Goal: Task Accomplishment & Management: Use online tool/utility

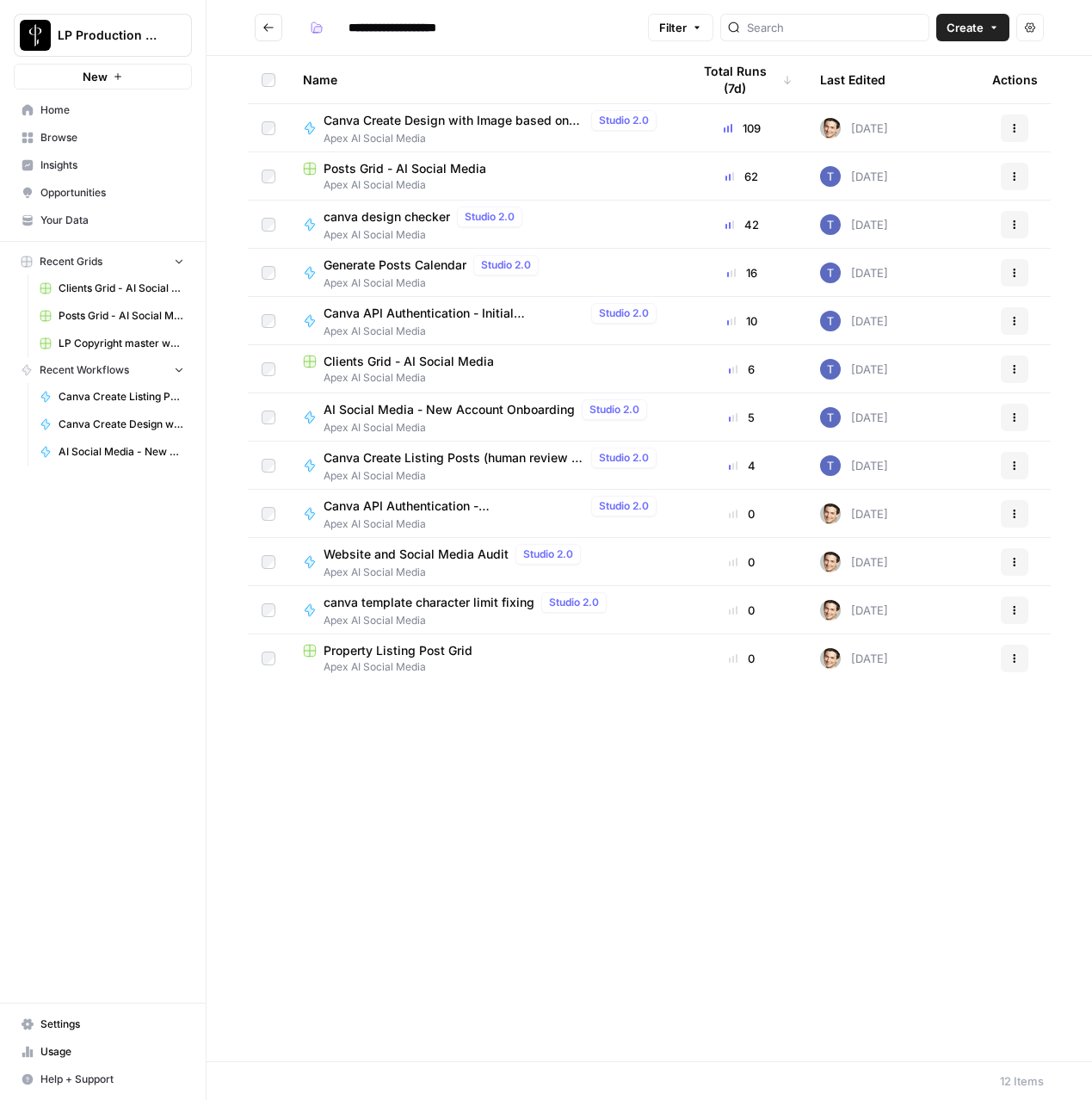
click at [52, 141] on span "Browse" at bounding box center [112, 138] width 144 height 16
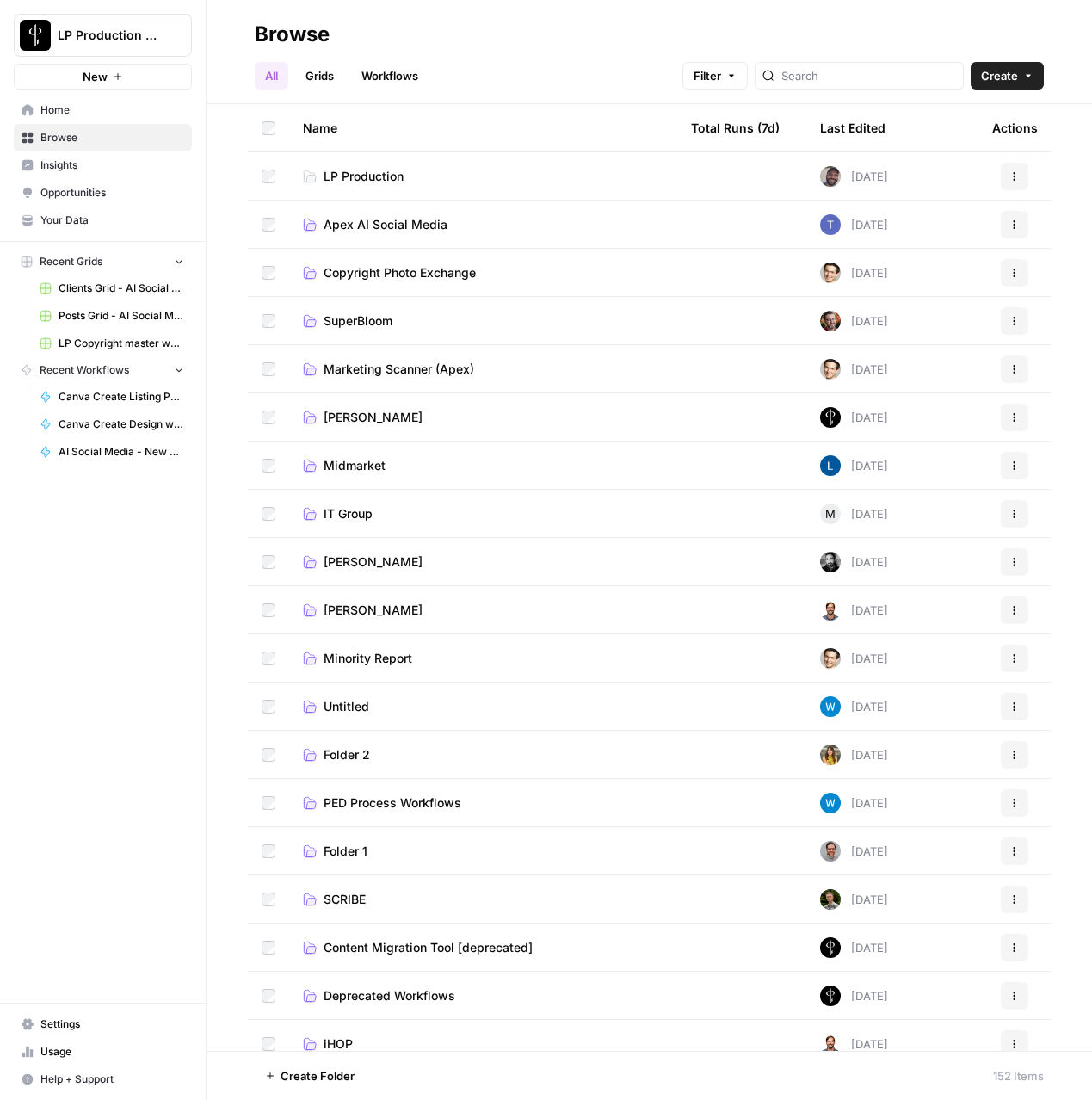
click at [56, 221] on span "Your Data" at bounding box center [112, 220] width 144 height 16
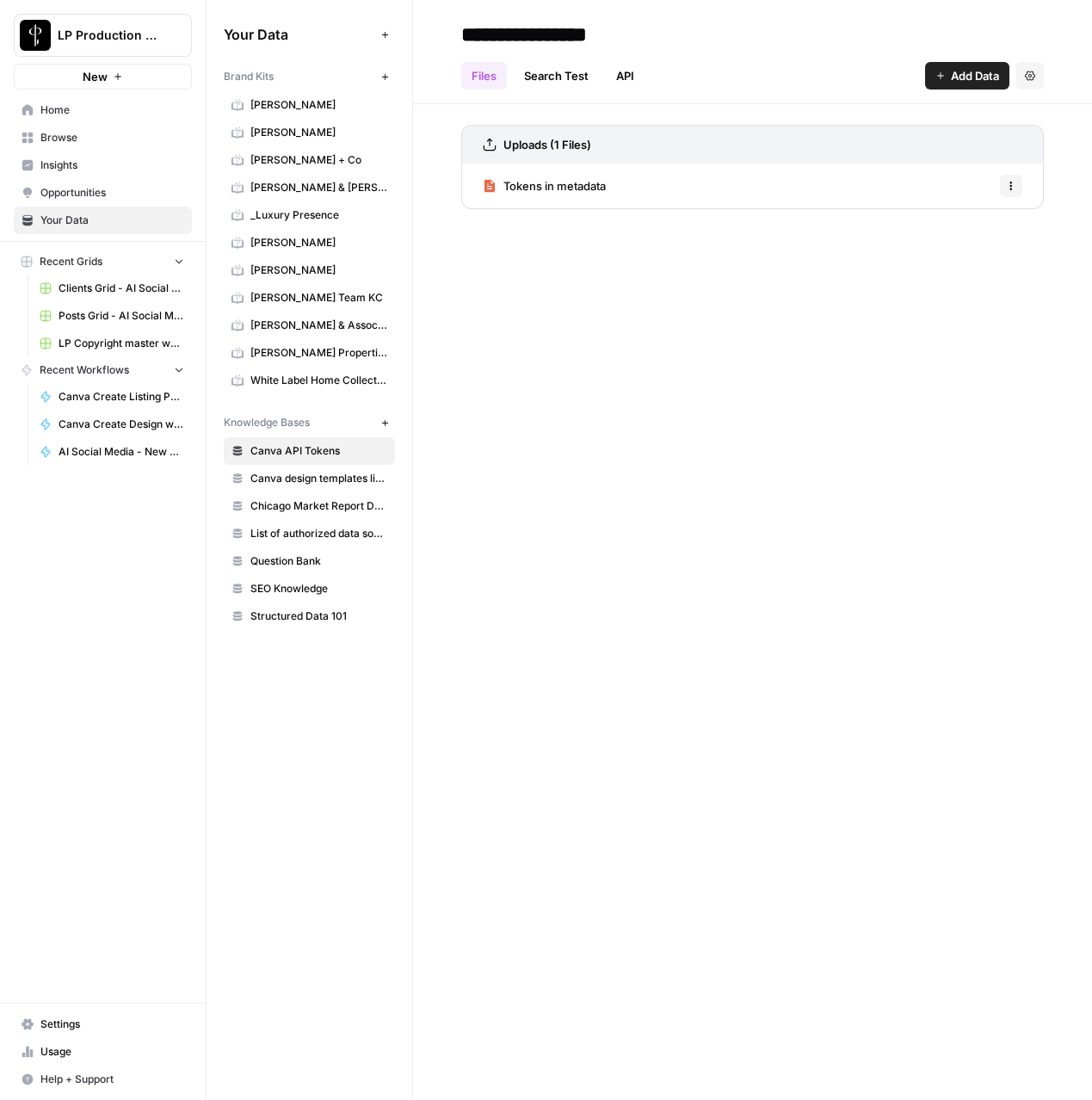
click at [297, 487] on link "Canva design templates library" at bounding box center [309, 478] width 171 height 27
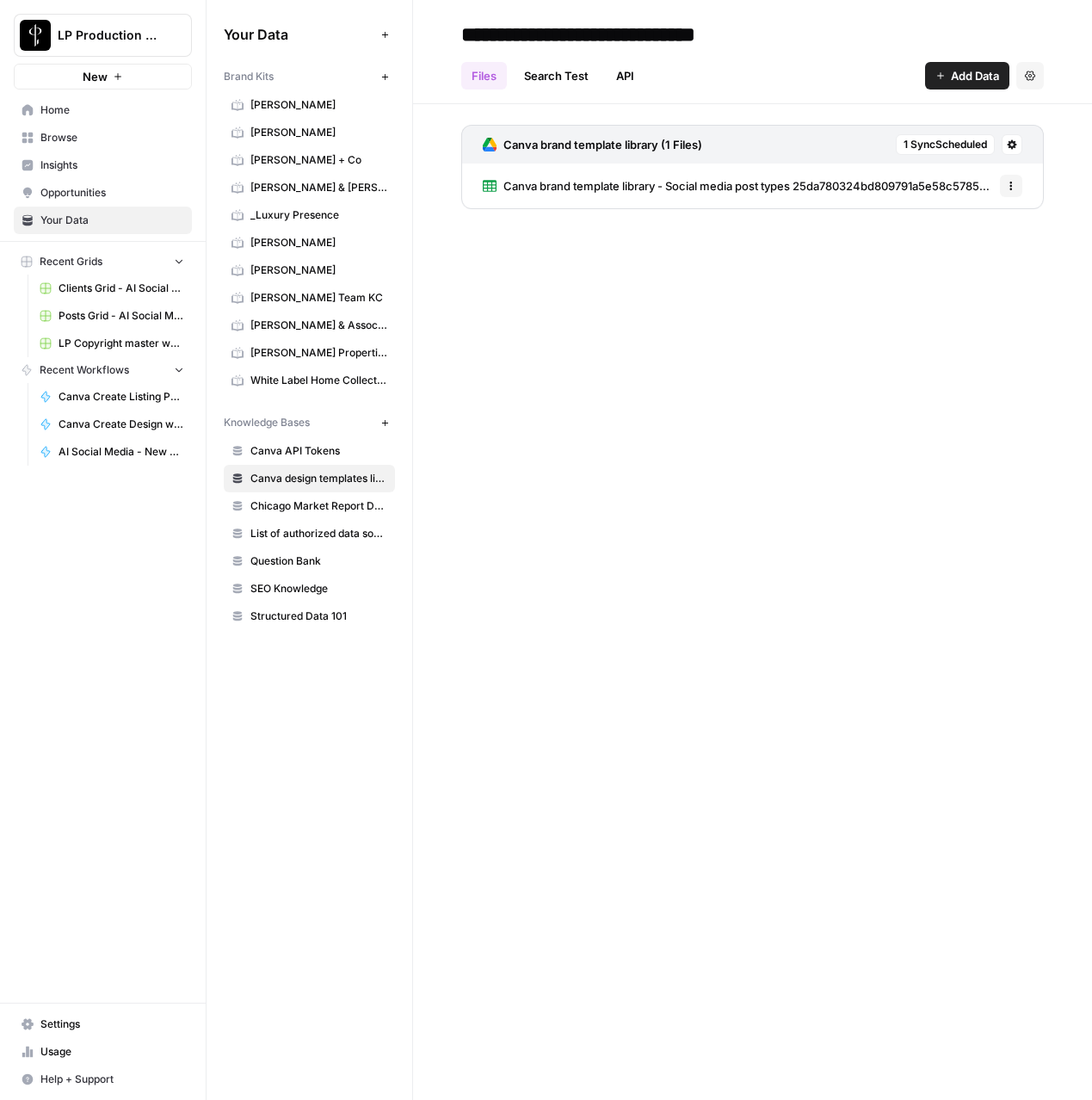
click at [1008, 182] on icon "button" at bounding box center [1012, 186] width 11 height 11
click at [773, 199] on link "Canva brand template library - Social media post types 25da780324bd809791a5e58c…" at bounding box center [738, 186] width 510 height 45
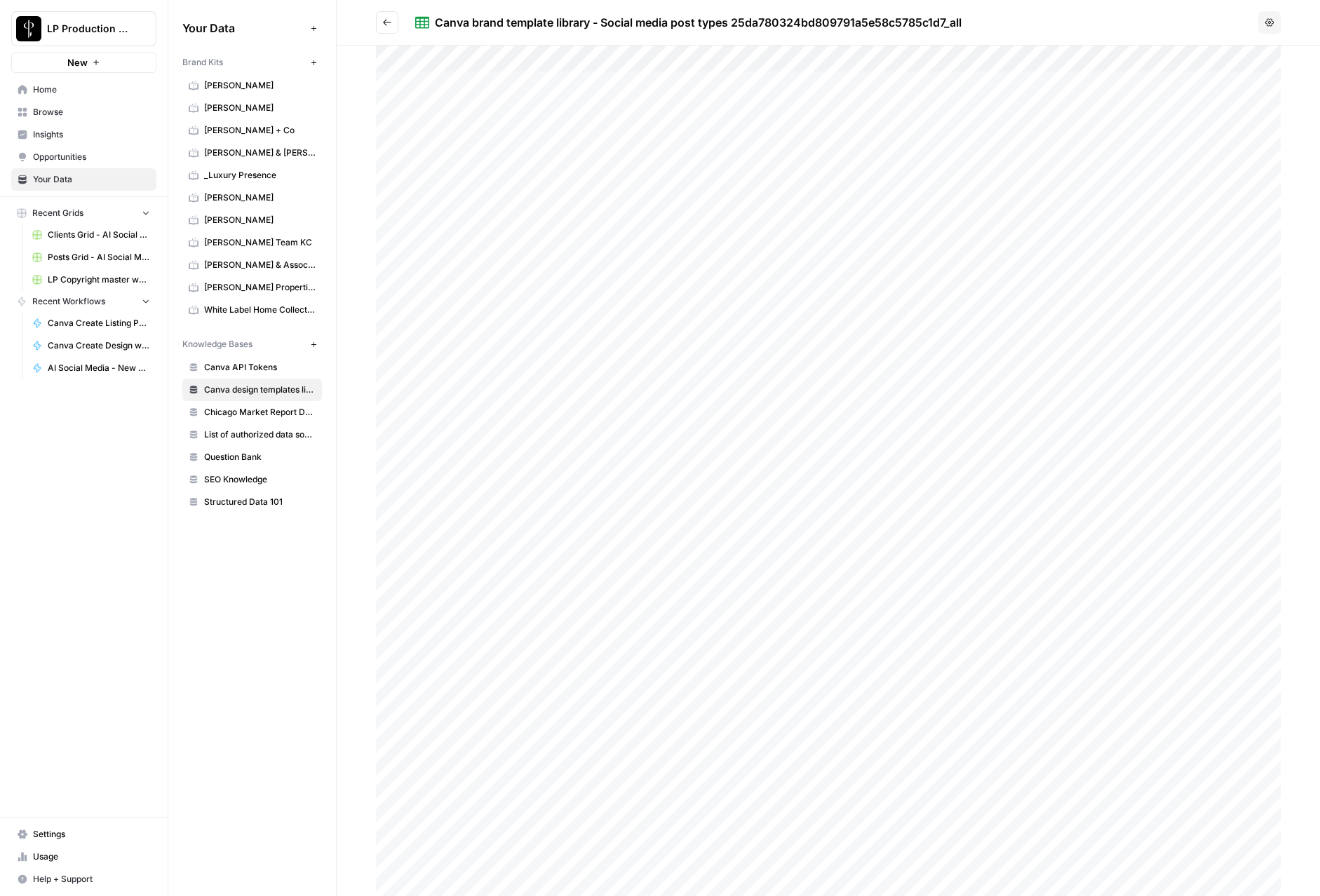
click at [889, 27] on button "Options" at bounding box center [1269, 22] width 22 height 22
drag, startPoint x: 1044, startPoint y: 15, endPoint x: 957, endPoint y: 17, distance: 87.0
click at [889, 16] on div "Canva brand template library - Social media post types 25da780324bd809791a5e58c…" at bounding box center [834, 22] width 837 height 17
click at [379, 19] on button "Go back" at bounding box center [387, 22] width 22 height 22
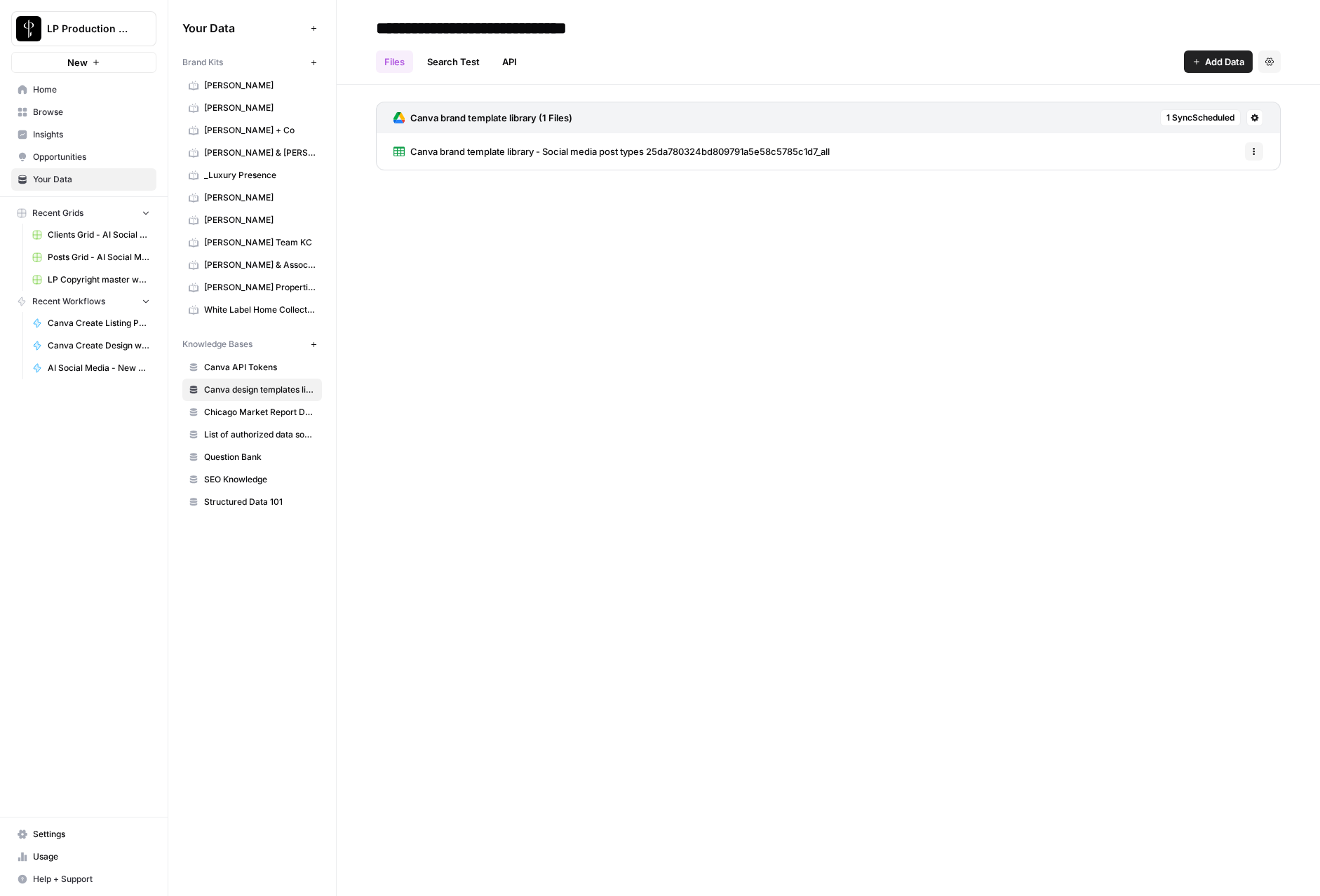
click at [889, 117] on icon at bounding box center [1255, 118] width 9 height 9
click at [889, 146] on span "Sync Data" at bounding box center [1202, 148] width 86 height 14
click at [889, 154] on icon "button" at bounding box center [1254, 154] width 2 height 2
click at [786, 151] on span "Canva brand template library - Social media post types 25da780324bd809791a5e58c…" at bounding box center [620, 151] width 419 height 14
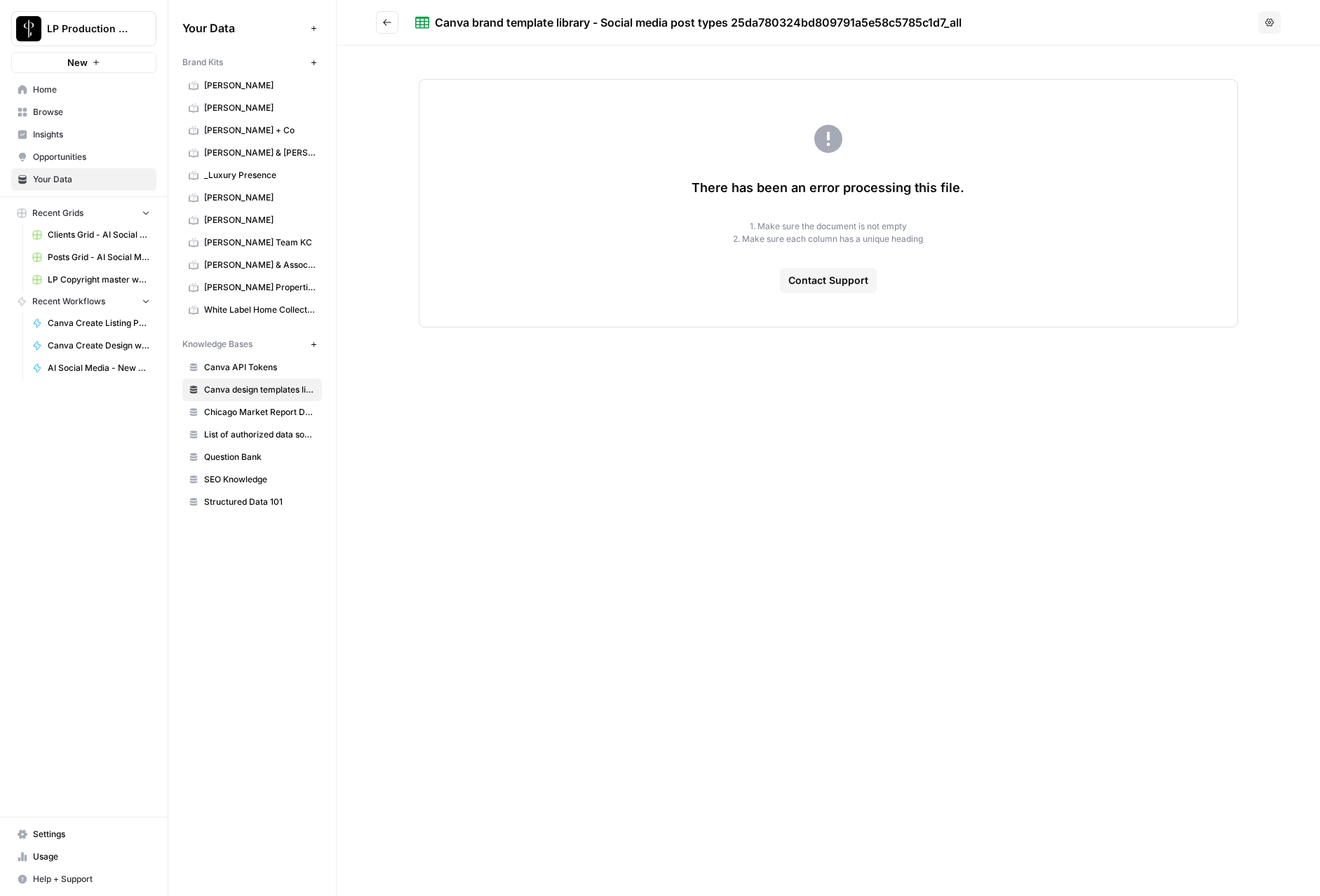
drag, startPoint x: 603, startPoint y: 24, endPoint x: 970, endPoint y: 23, distance: 367.0
click at [889, 23] on div "Canva brand template library - Social media post types 25da780324bd809791a5e58c…" at bounding box center [834, 22] width 837 height 17
copy div "Social media post types 25da780324bd809791a5e58c5785c1d7_all"
click at [377, 16] on button "Go back" at bounding box center [387, 22] width 22 height 22
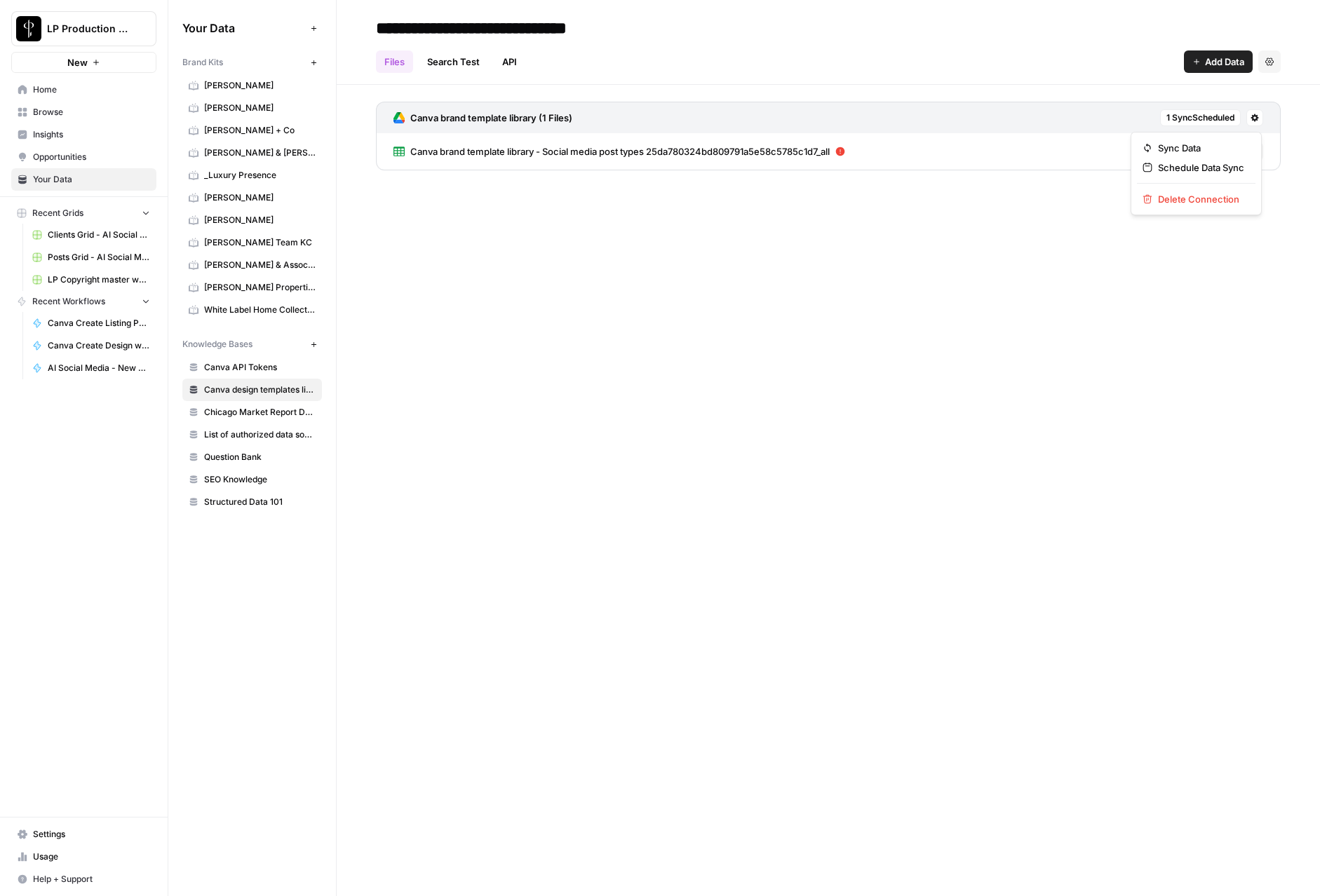
click at [889, 123] on button at bounding box center [1255, 117] width 17 height 17
click at [889, 154] on span "Sync Data" at bounding box center [1202, 148] width 86 height 14
click at [765, 155] on span "Canva brand template library - Social media post types 25da780324bd809791a5e58c…" at bounding box center [620, 151] width 419 height 14
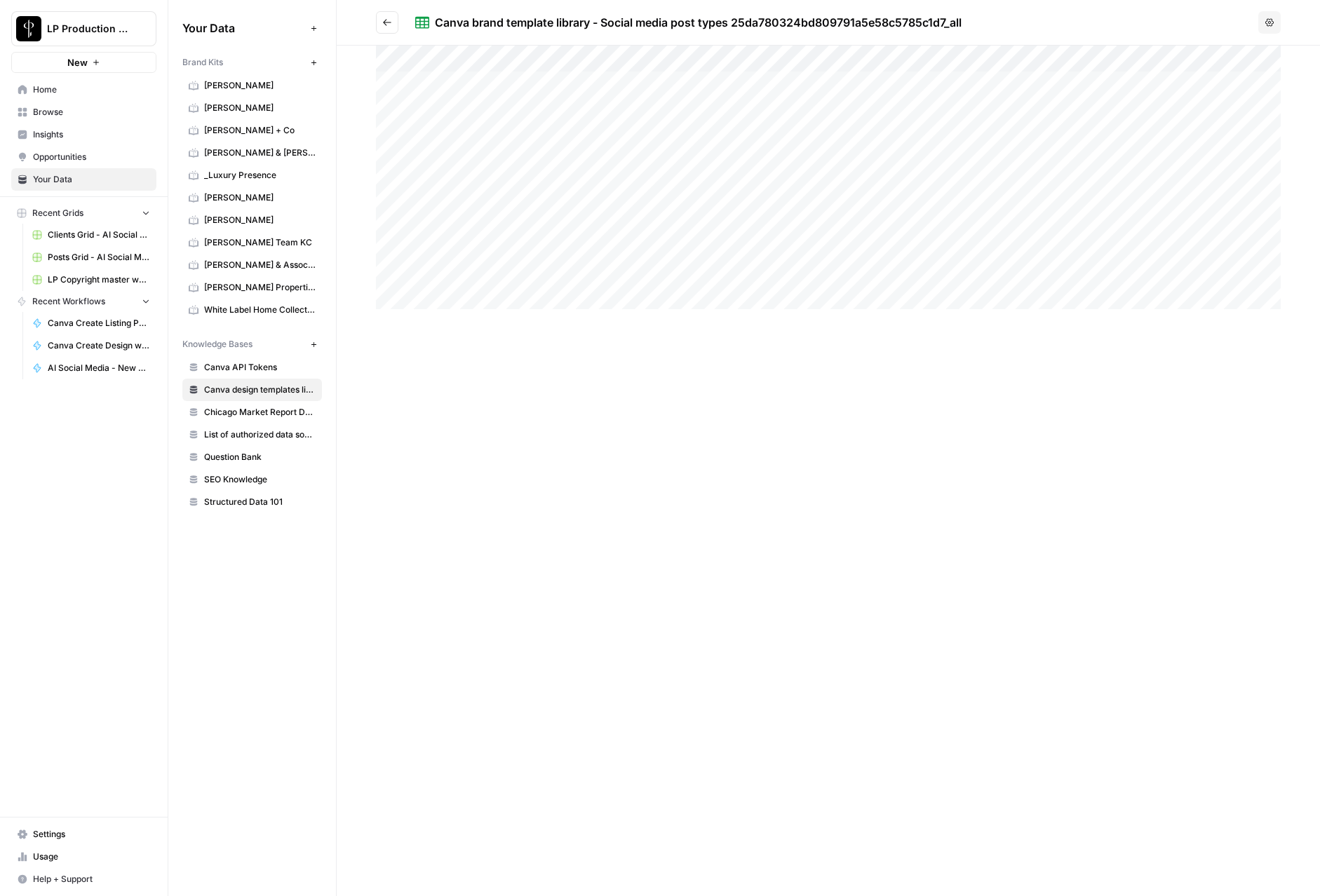
click at [481, 388] on div at bounding box center [828, 470] width 983 height 851
click at [378, 28] on button "Go back" at bounding box center [387, 22] width 22 height 22
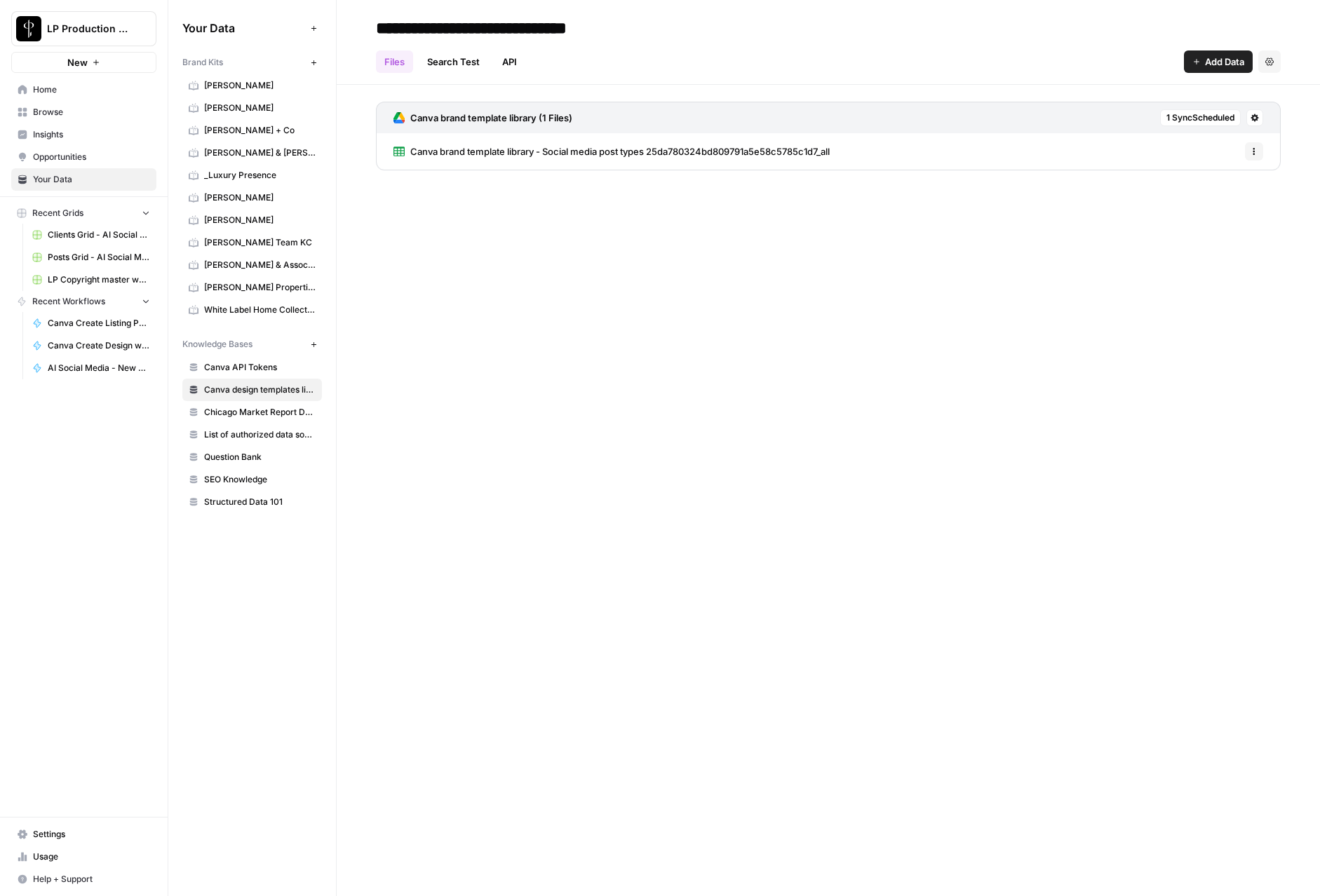
click at [41, 113] on span "Browse" at bounding box center [91, 112] width 117 height 13
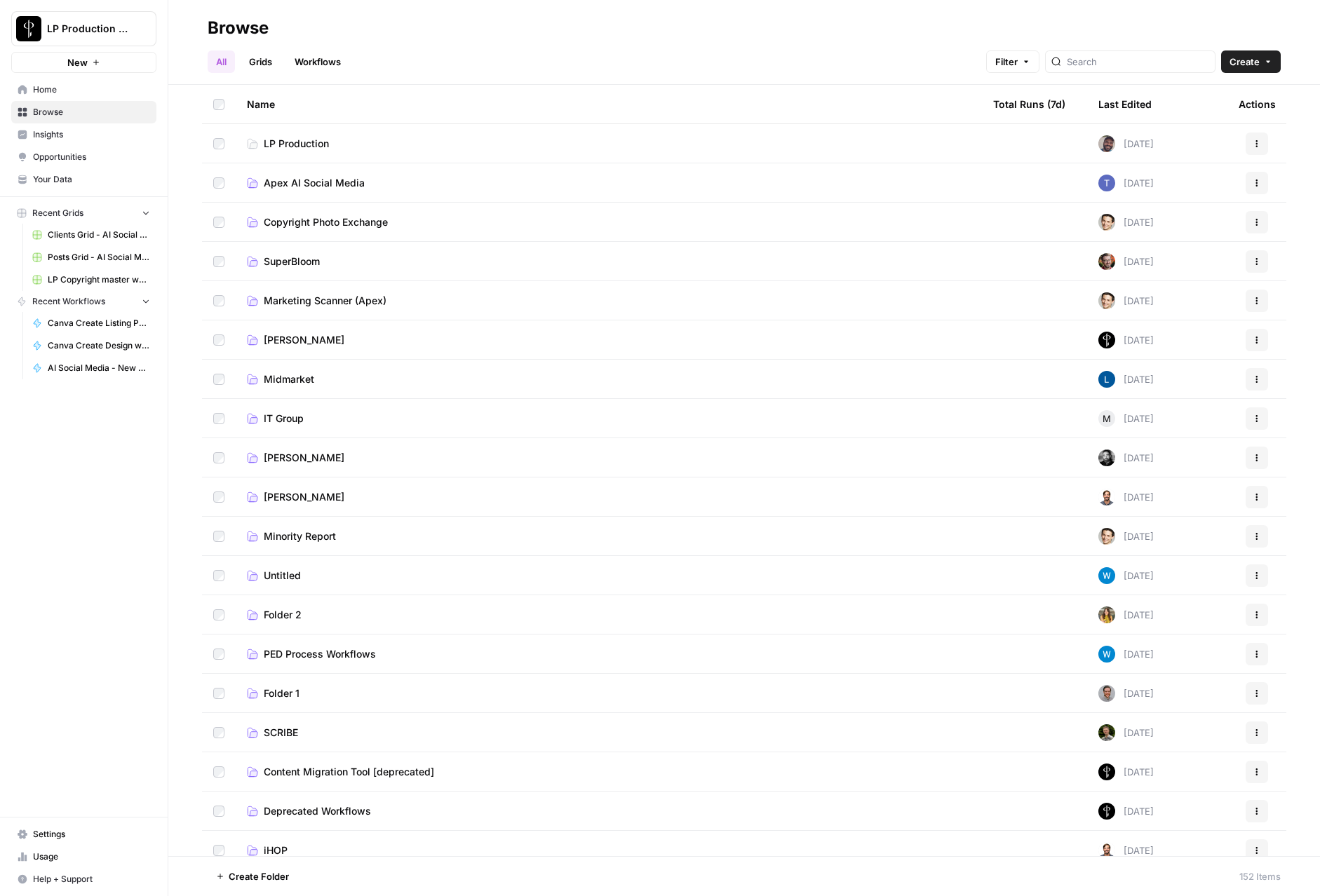
click at [294, 177] on span "Apex AI Social Media" at bounding box center [314, 183] width 101 height 14
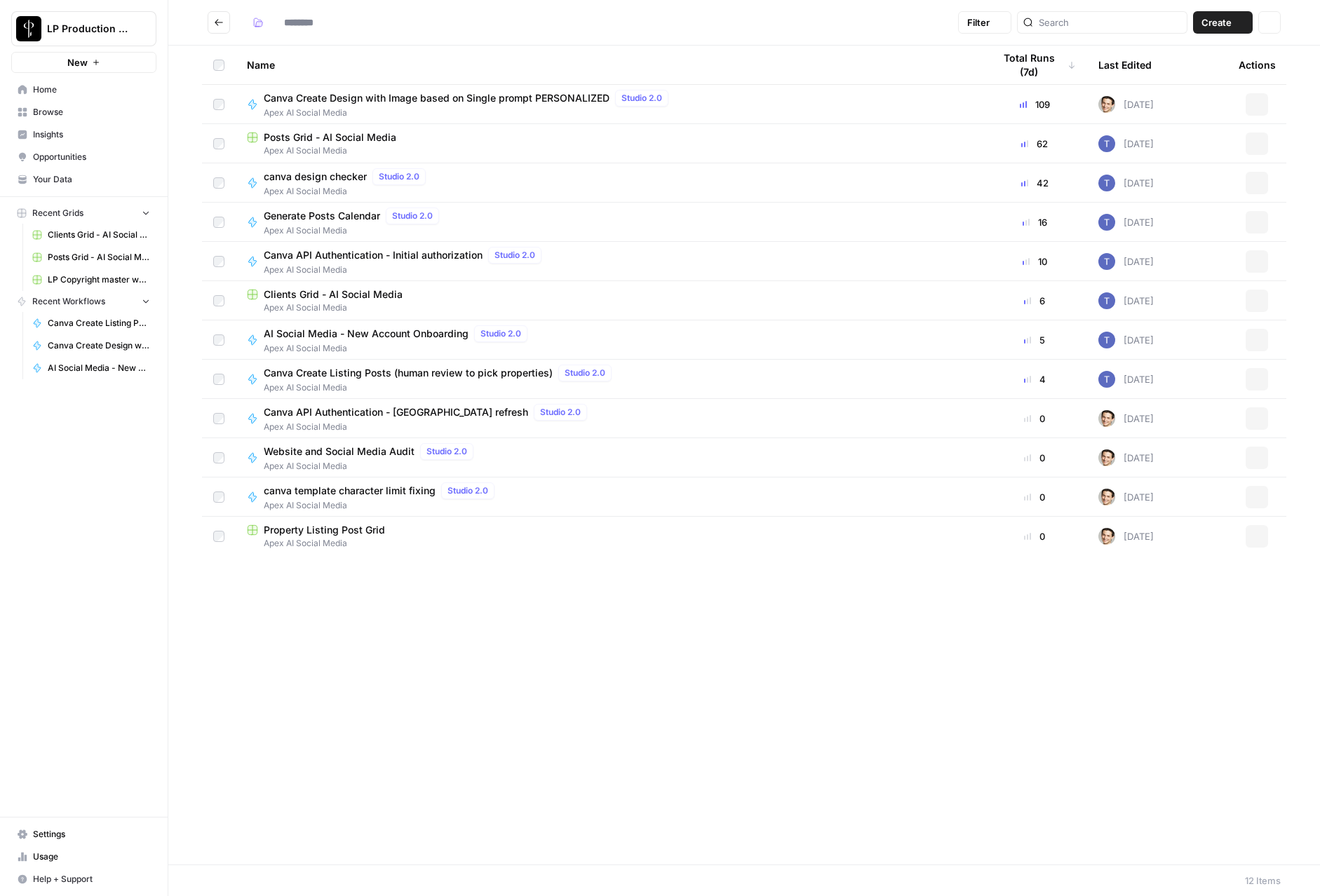
type input "**********"
click at [318, 289] on span "Clients Grid - AI Social Media" at bounding box center [333, 294] width 139 height 14
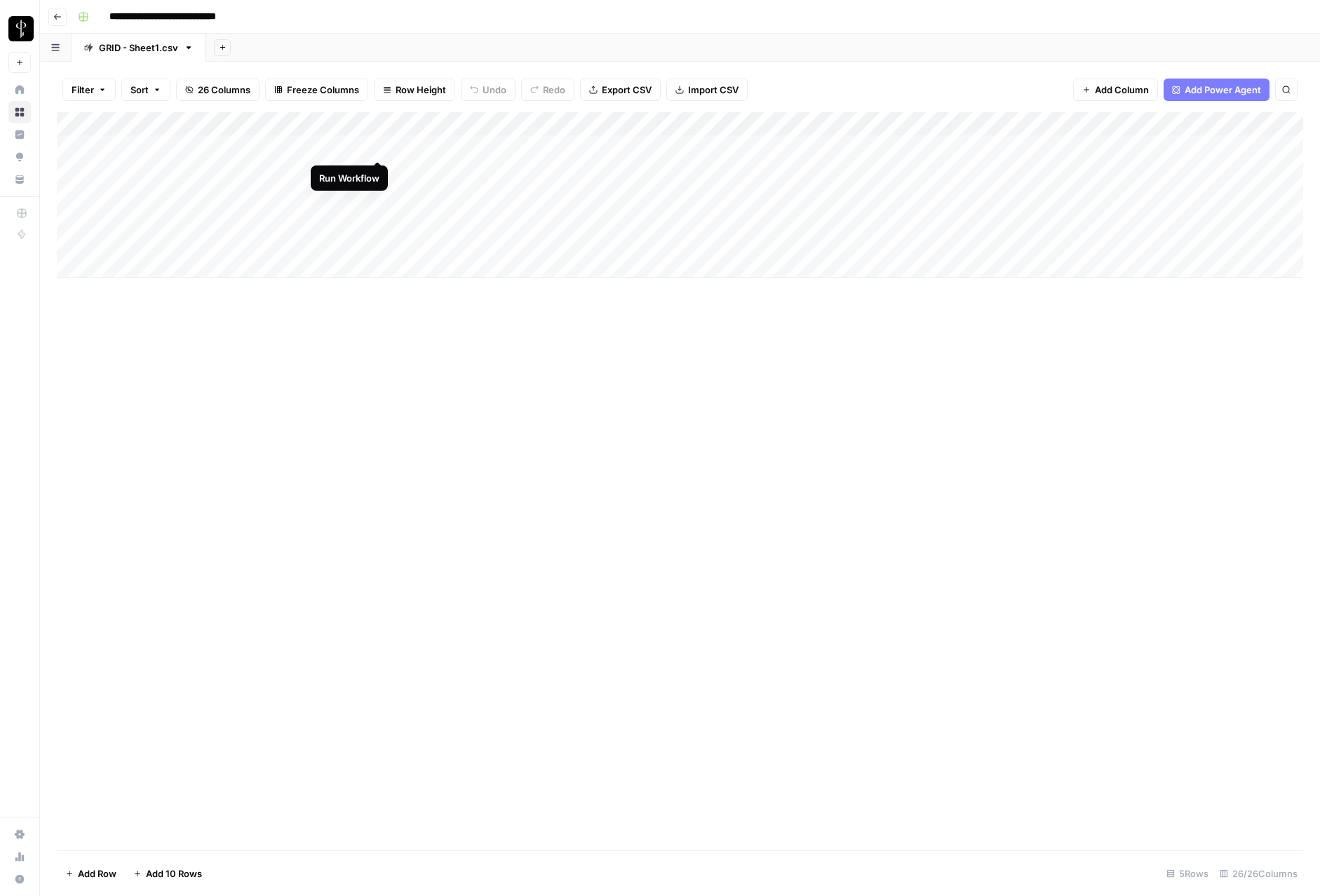
click at [377, 146] on div "Add Column" at bounding box center [680, 195] width 1247 height 166
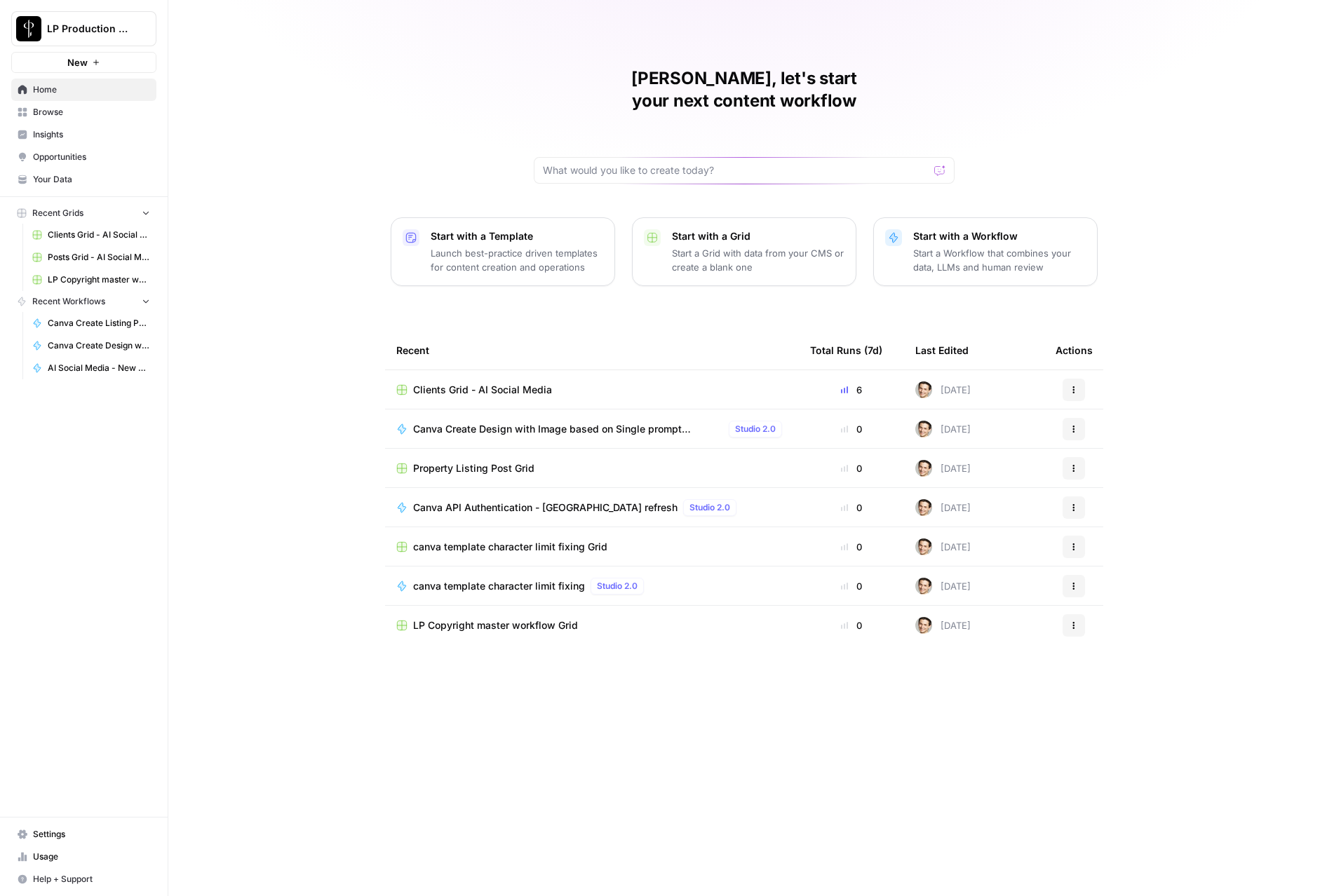
click at [465, 462] on span "Property Listing Post Grid" at bounding box center [473, 469] width 121 height 14
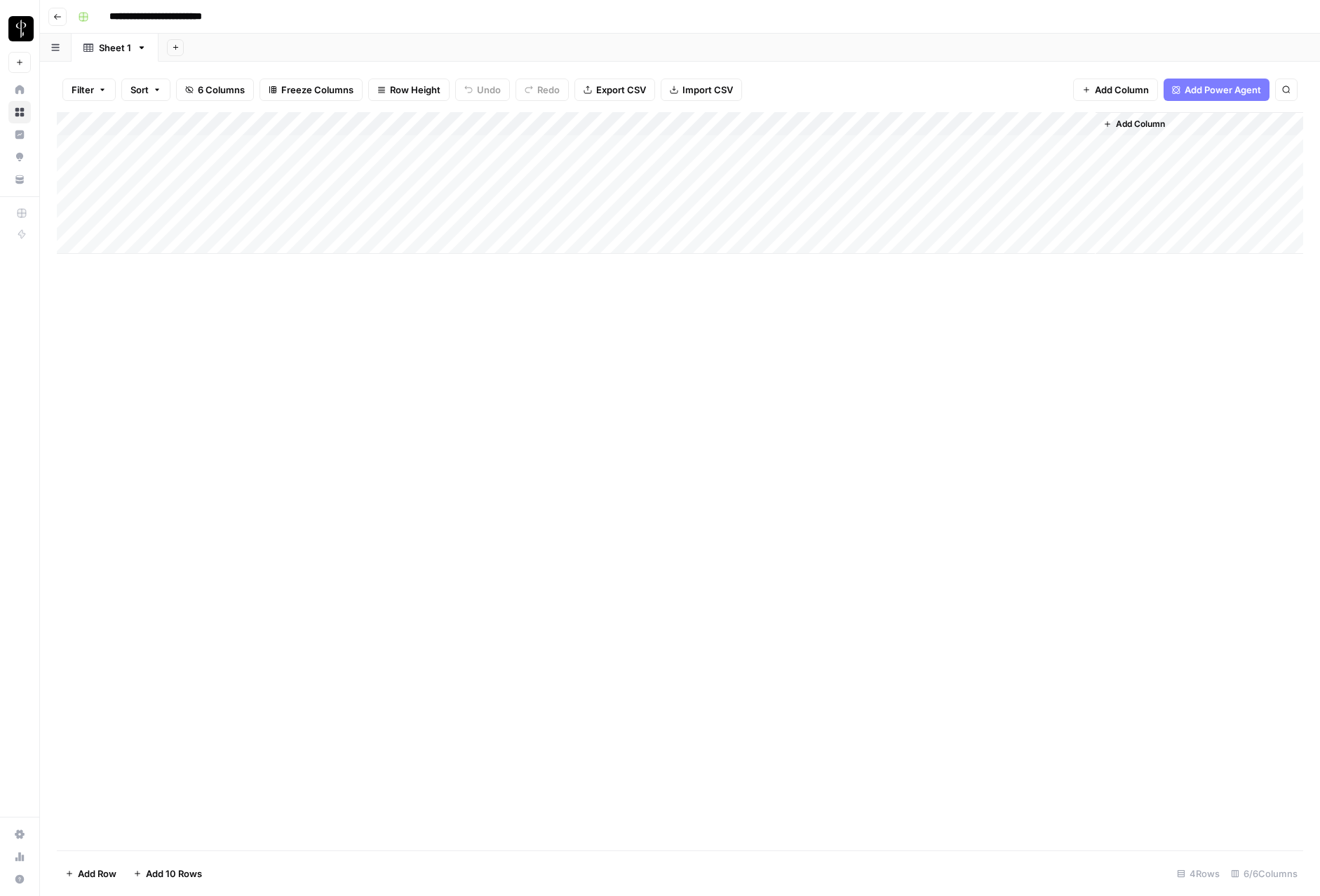
click at [58, 22] on button "Go back" at bounding box center [57, 17] width 18 height 18
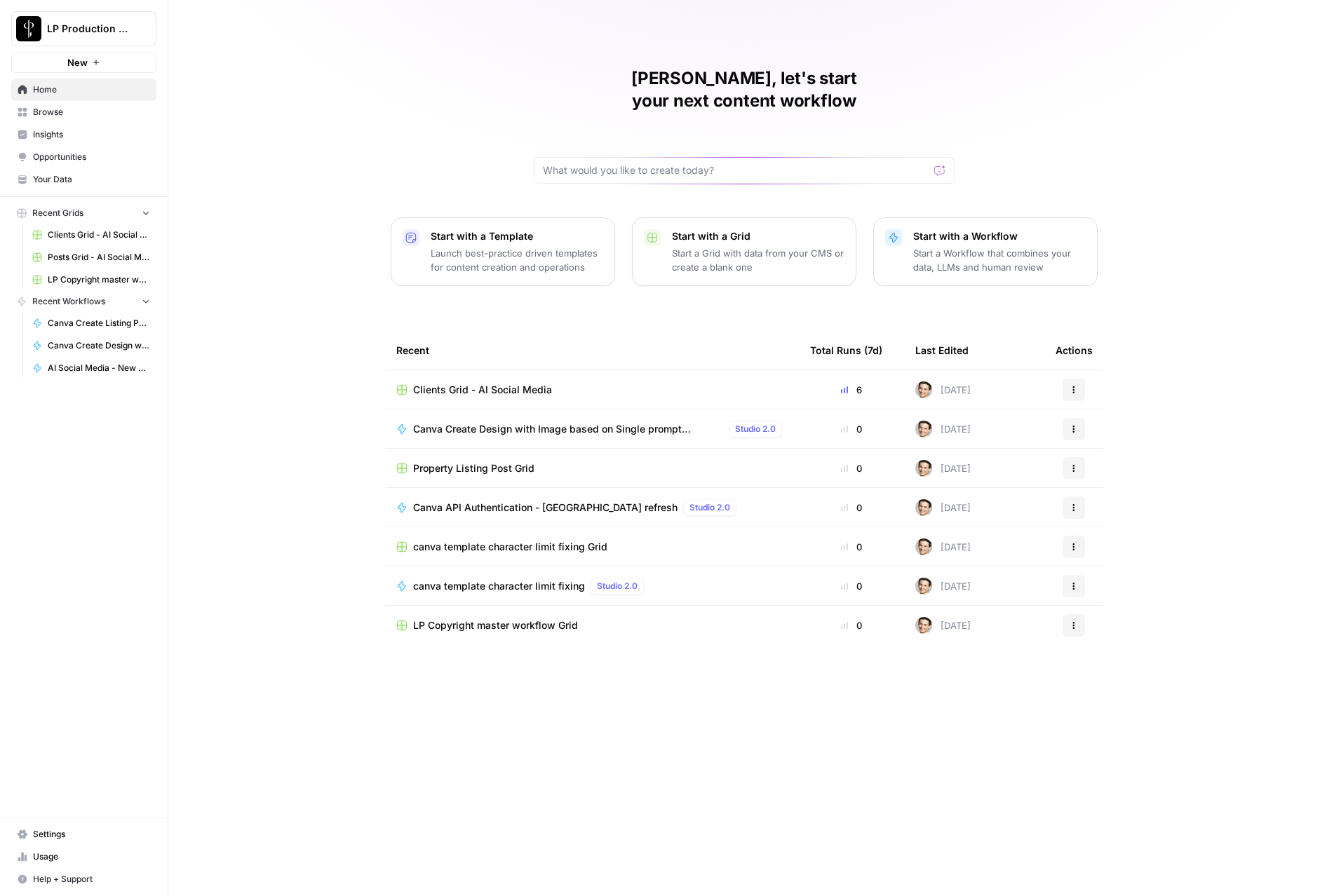
click at [28, 111] on link "Browse" at bounding box center [84, 112] width 145 height 22
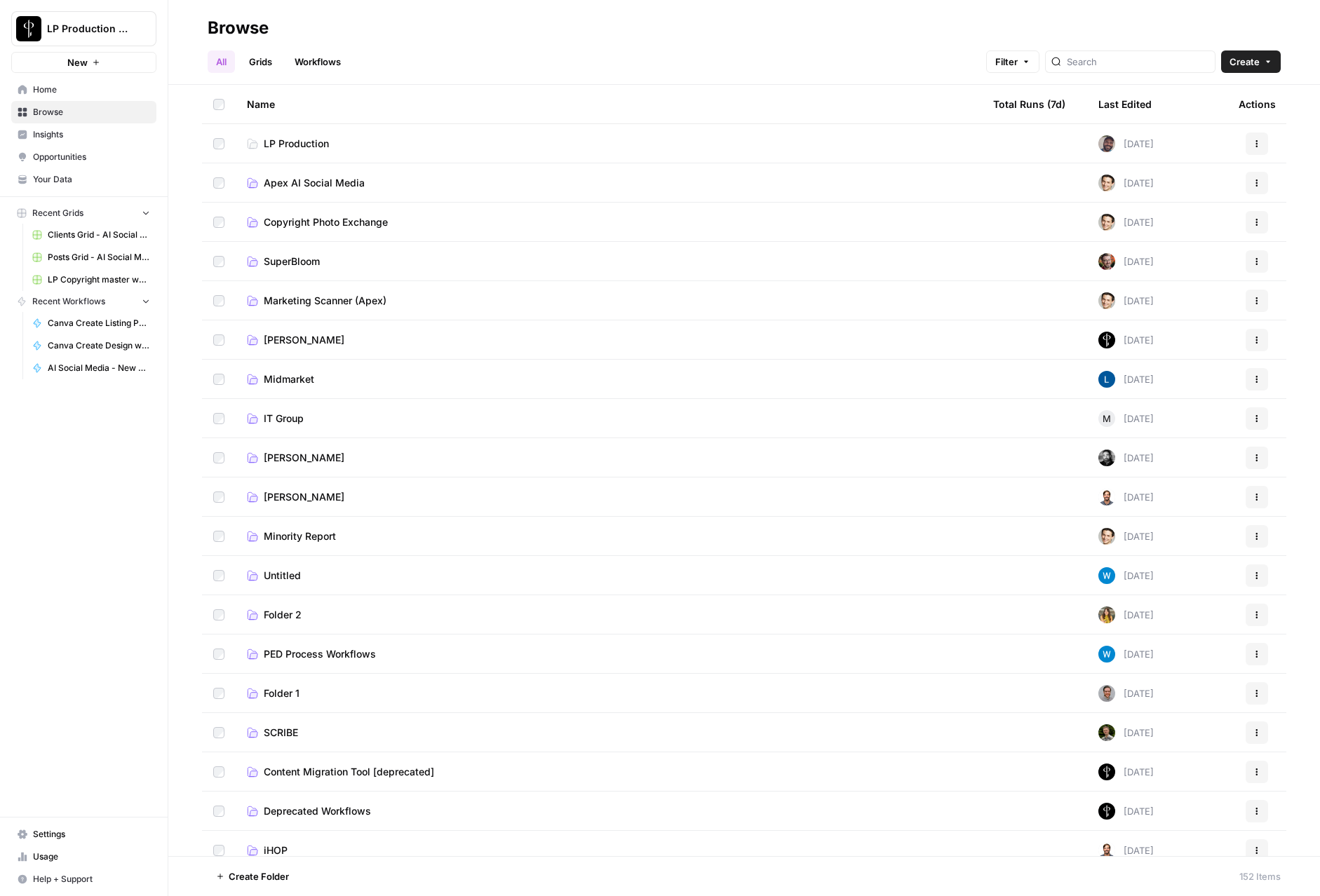
click at [299, 181] on span "Apex AI Social Media" at bounding box center [314, 183] width 101 height 14
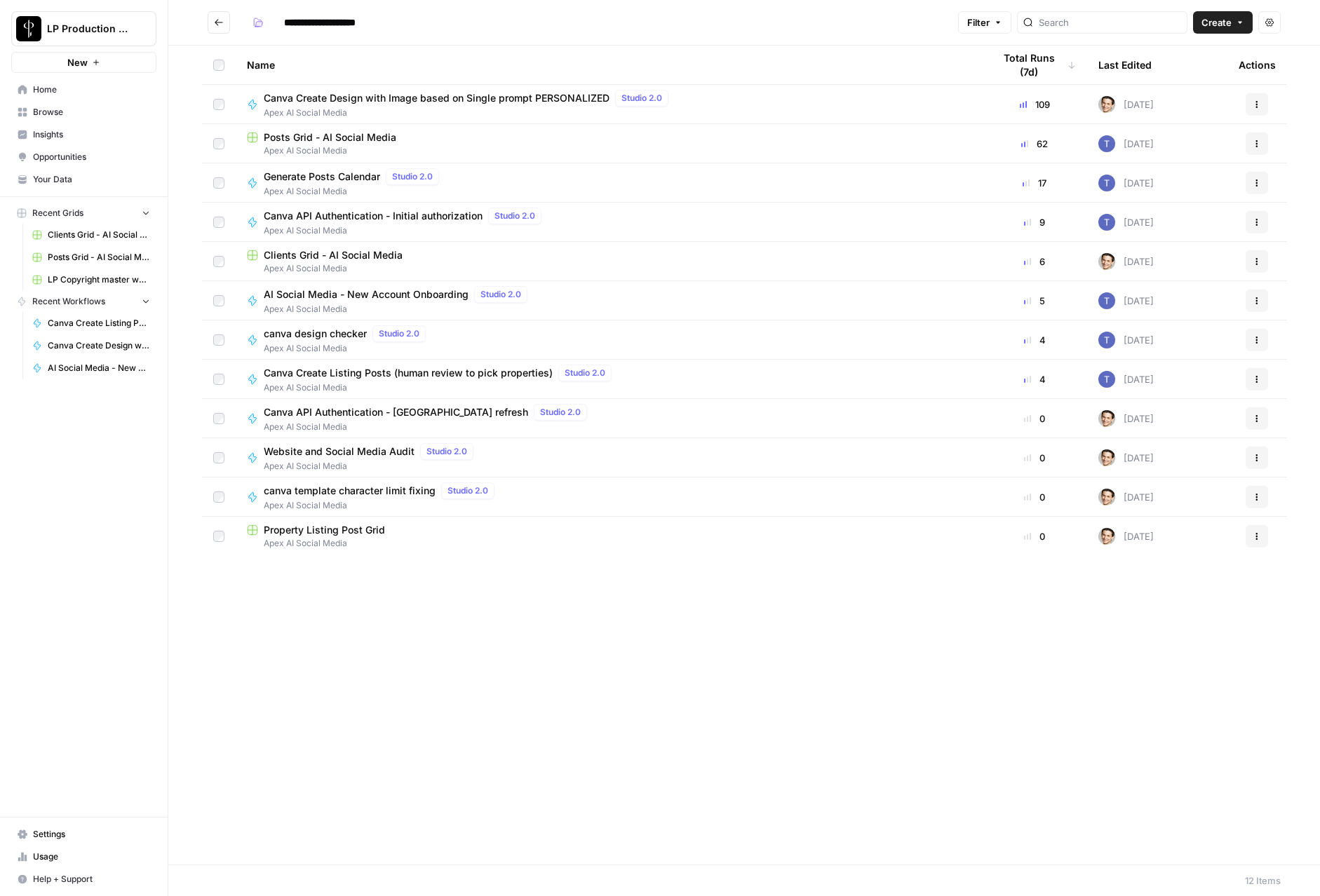
click at [298, 138] on span "Posts Grid - AI Social Media" at bounding box center [330, 138] width 133 height 14
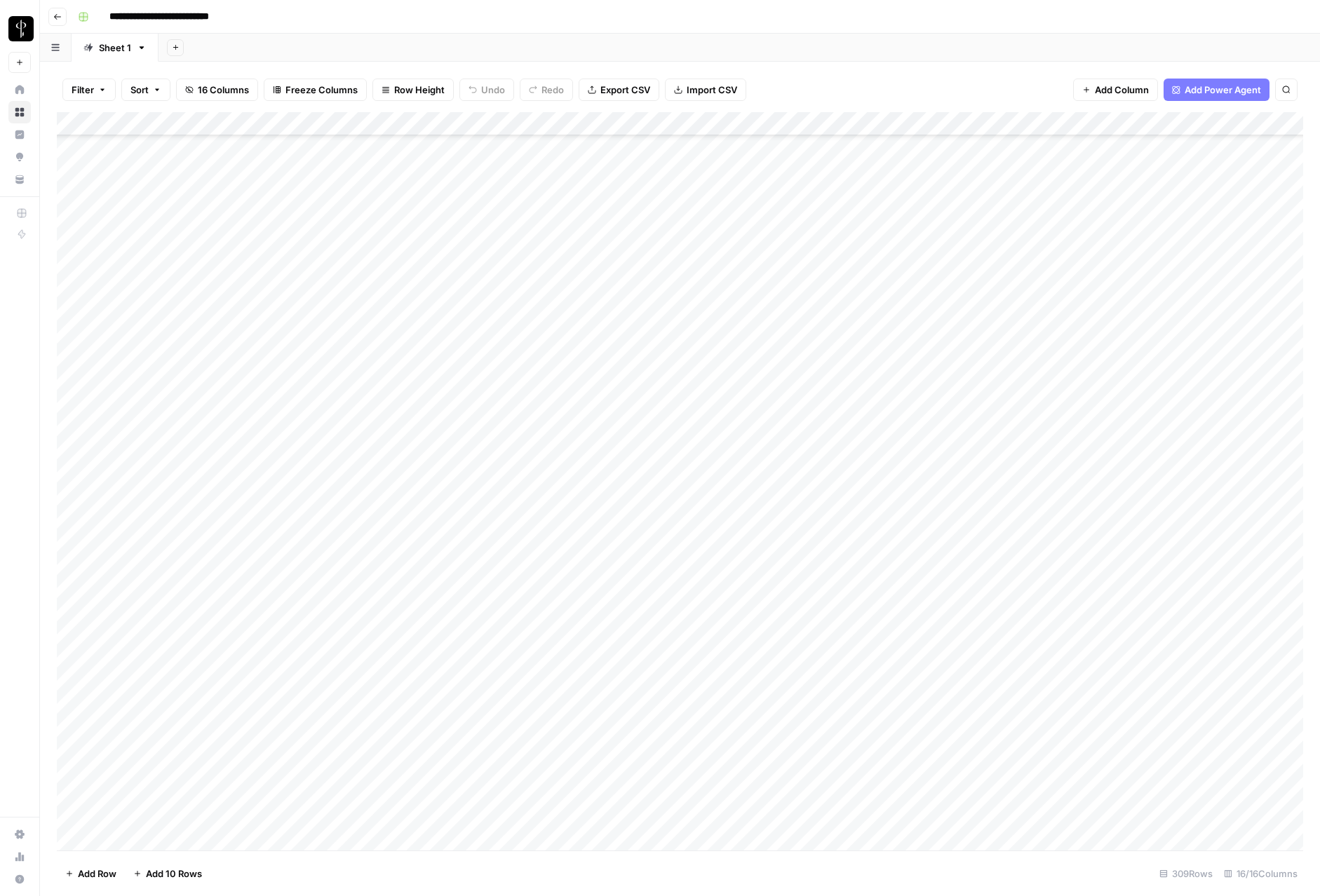
scroll to position [6675, 0]
click at [75, 814] on div "Add Column" at bounding box center [680, 481] width 1247 height 738
click at [73, 362] on div "Add Column" at bounding box center [680, 481] width 1247 height 738
click at [73, 877] on span "Delete 152 Rows" at bounding box center [101, 874] width 73 height 14
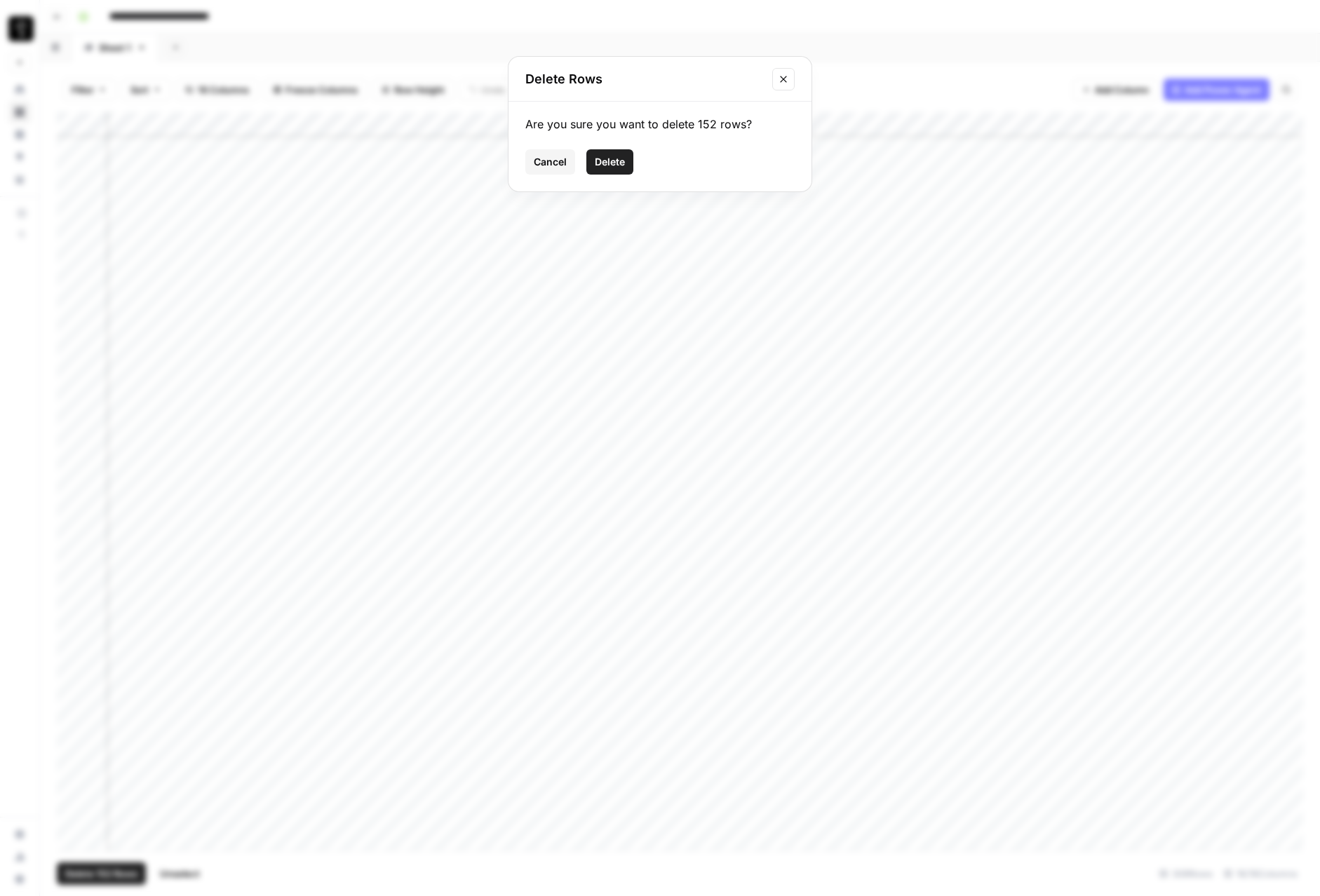
click at [613, 169] on button "Delete" at bounding box center [610, 162] width 47 height 25
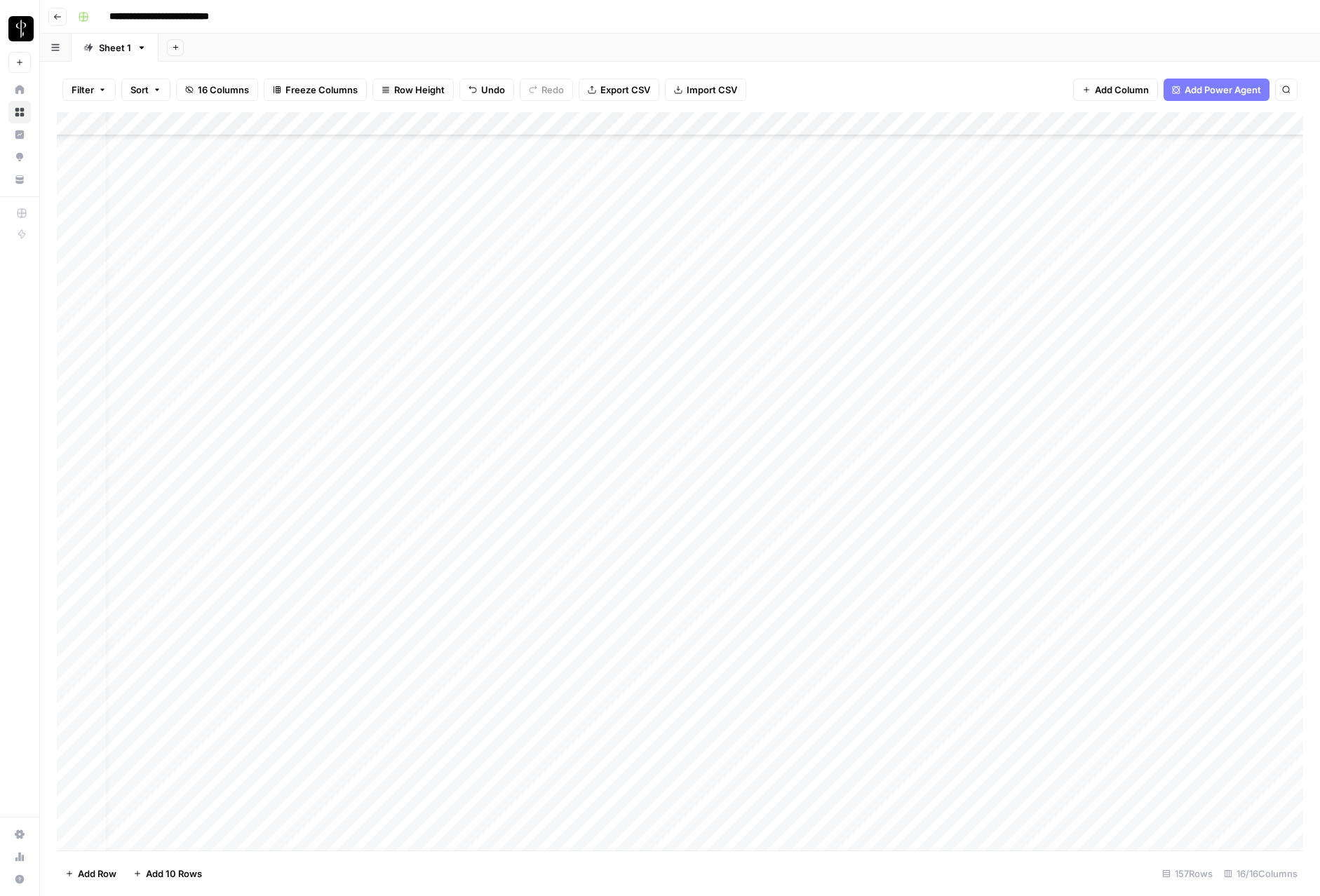
scroll to position [3051, 17]
click at [69, 814] on div "Add Column" at bounding box center [680, 481] width 1247 height 738
click at [74, 504] on div "Add Column" at bounding box center [680, 481] width 1247 height 738
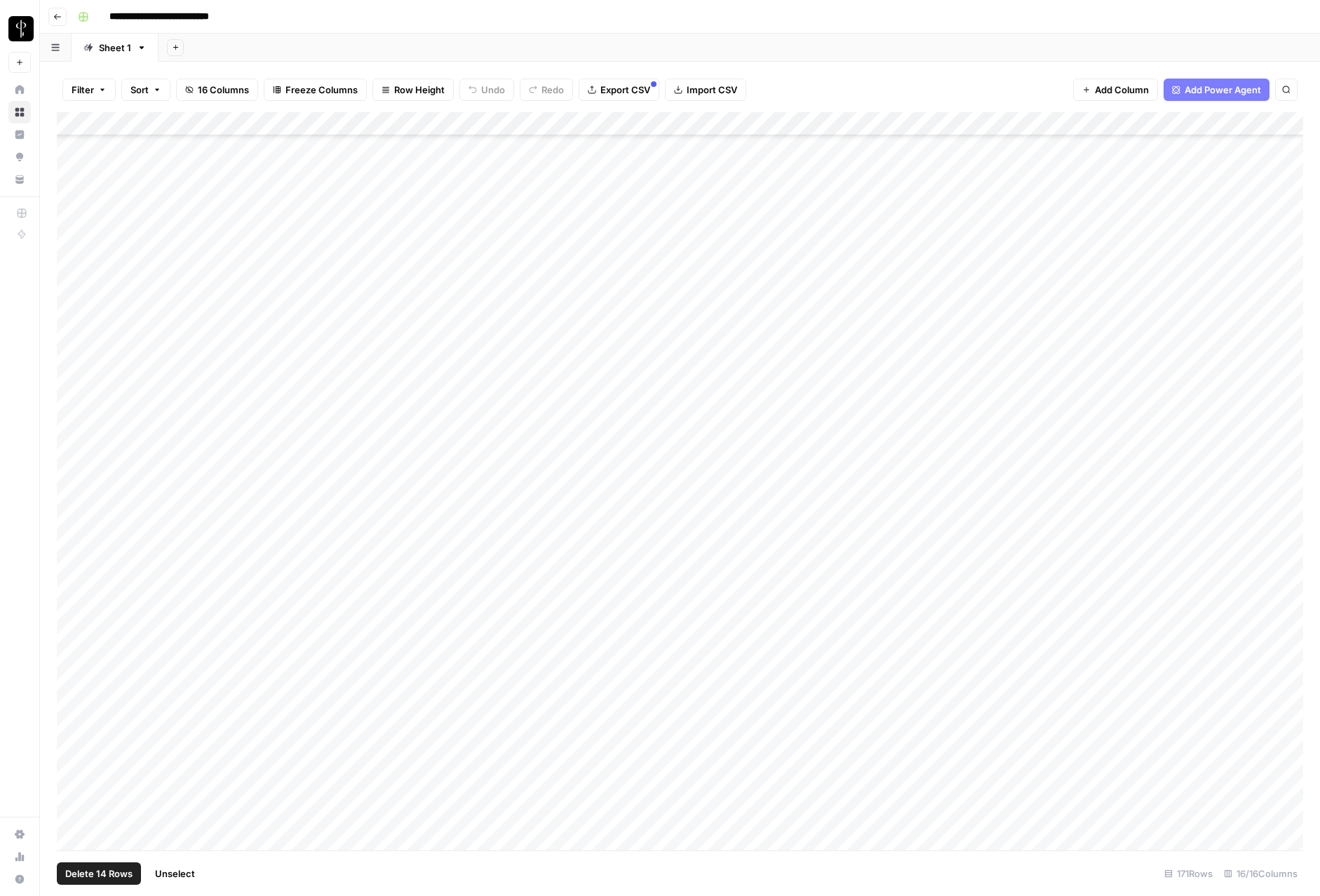
click at [985, 123] on div "Add Column" at bounding box center [680, 481] width 1247 height 738
click at [981, 125] on div "Add Column" at bounding box center [680, 481] width 1247 height 738
click at [1012, 201] on span "Selected Rows (14)" at bounding box center [1031, 206] width 88 height 14
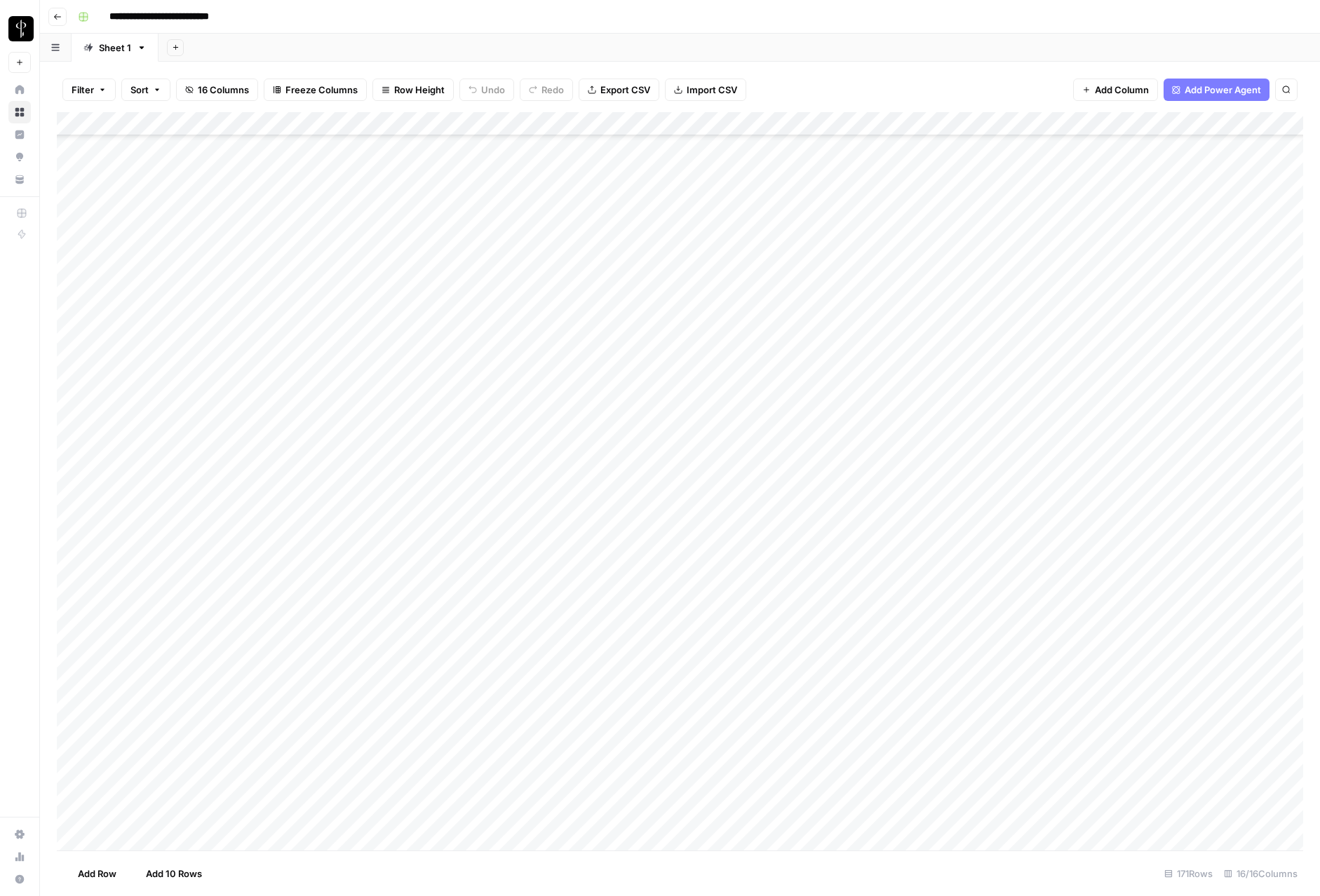
drag, startPoint x: 914, startPoint y: 529, endPoint x: 911, endPoint y: 521, distance: 8.5
click at [913, 526] on div "Add Column" at bounding box center [680, 481] width 1247 height 738
click at [911, 515] on div "Add Column" at bounding box center [680, 481] width 1247 height 738
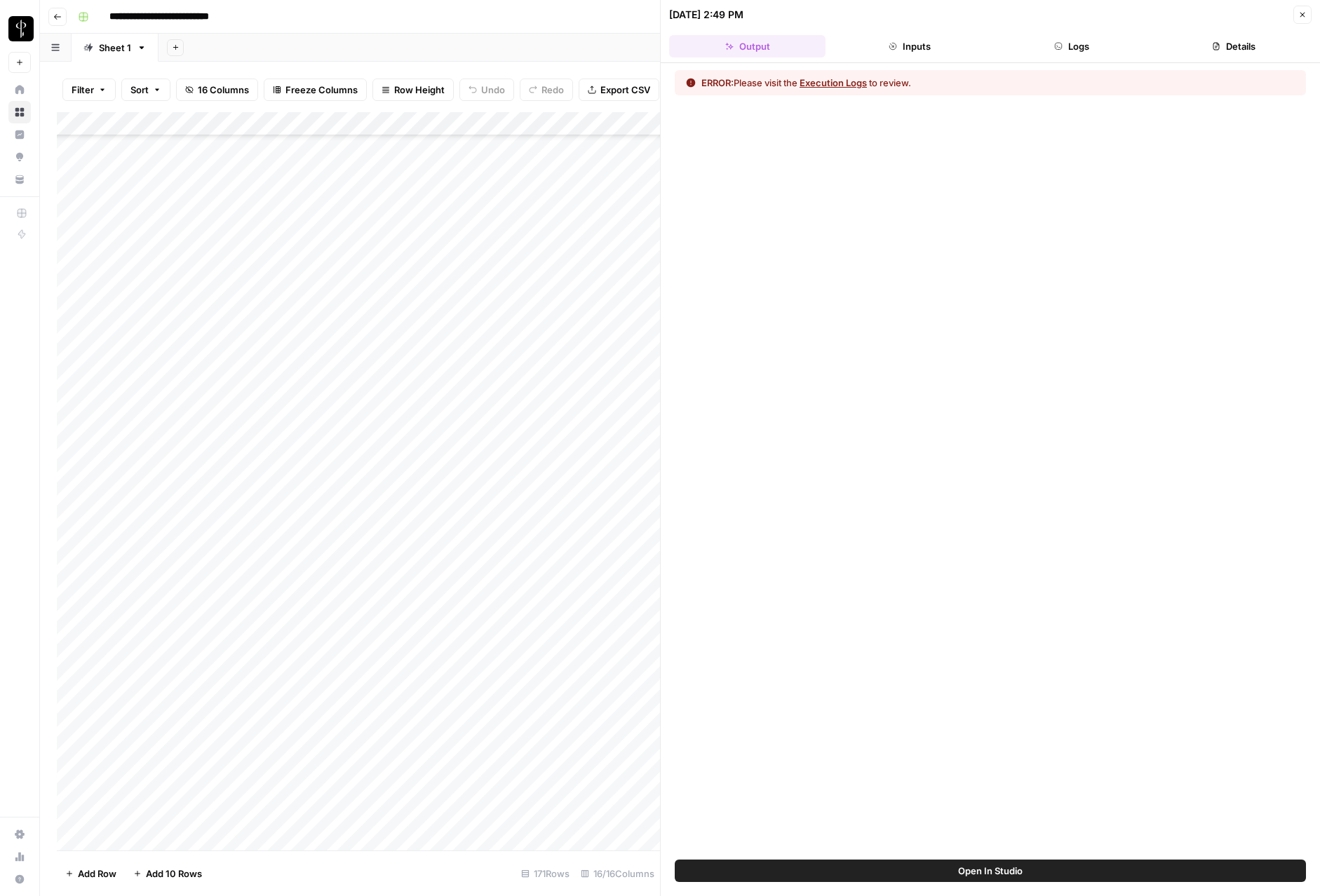
click at [1079, 46] on button "Logs" at bounding box center [1072, 46] width 157 height 22
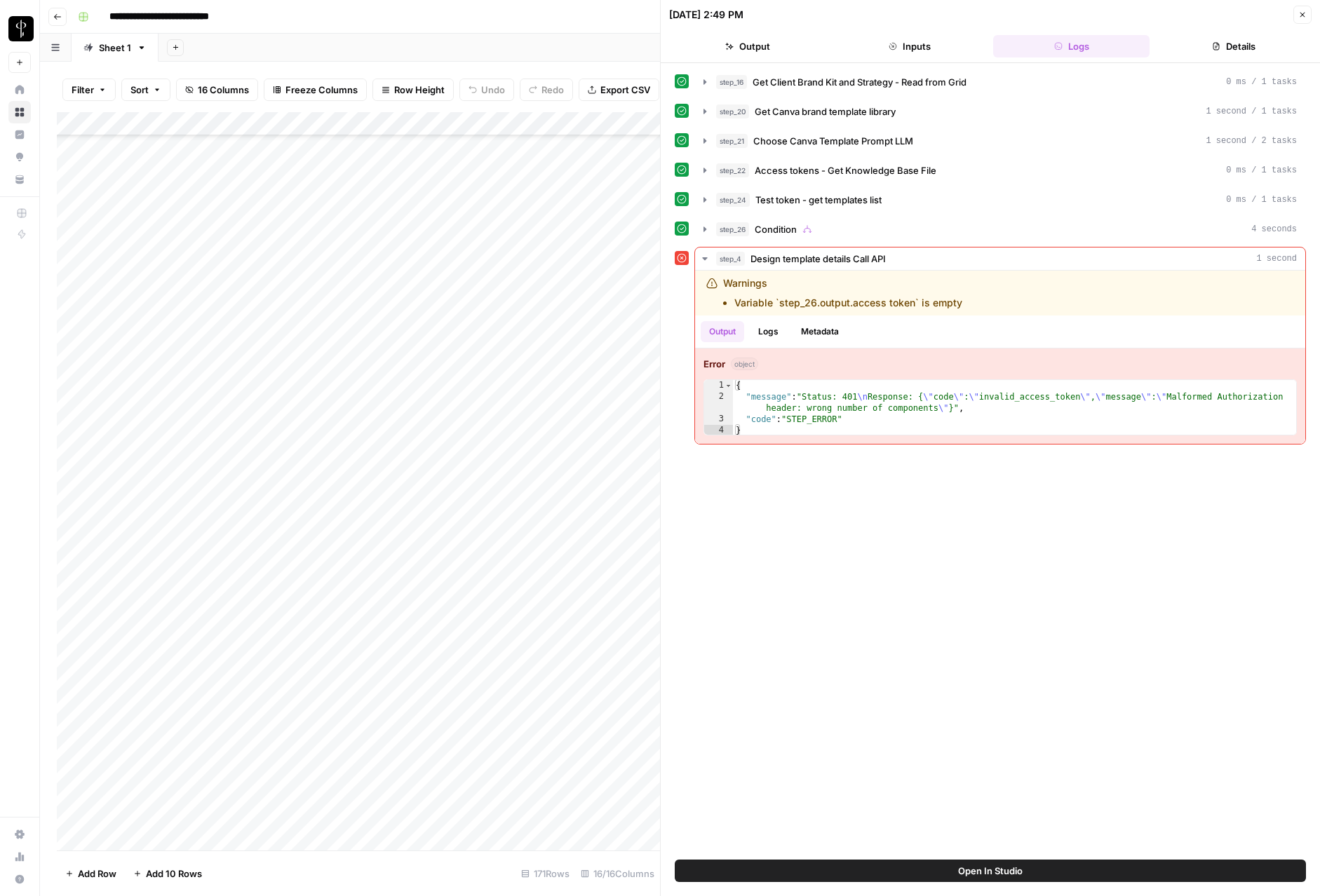
click at [1293, 17] on button "Close" at bounding box center [1302, 14] width 18 height 18
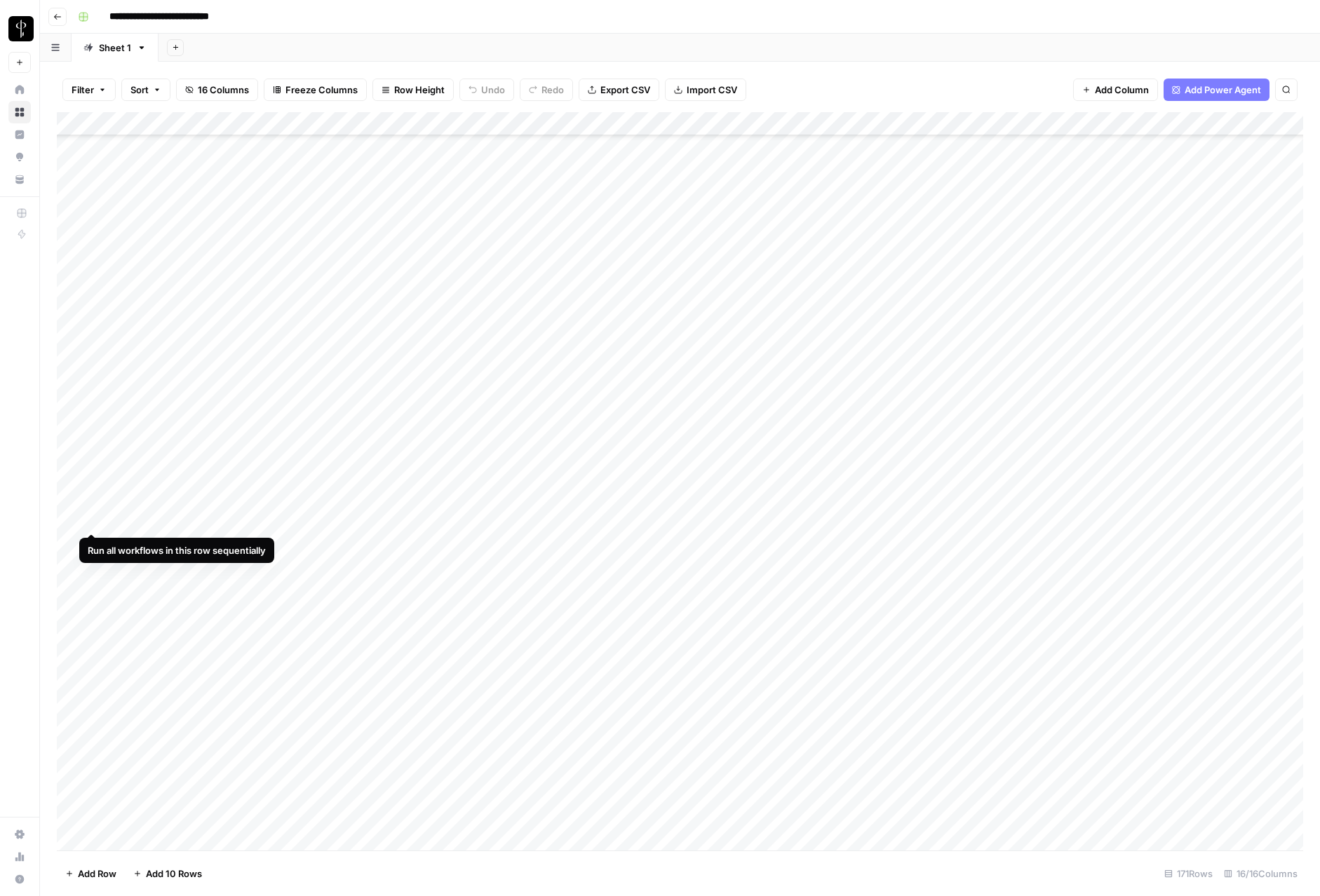
click at [75, 521] on div "Add Column" at bounding box center [680, 481] width 1247 height 738
click at [71, 815] on div "Add Column" at bounding box center [680, 481] width 1247 height 738
click at [979, 122] on div "Add Column" at bounding box center [680, 481] width 1247 height 738
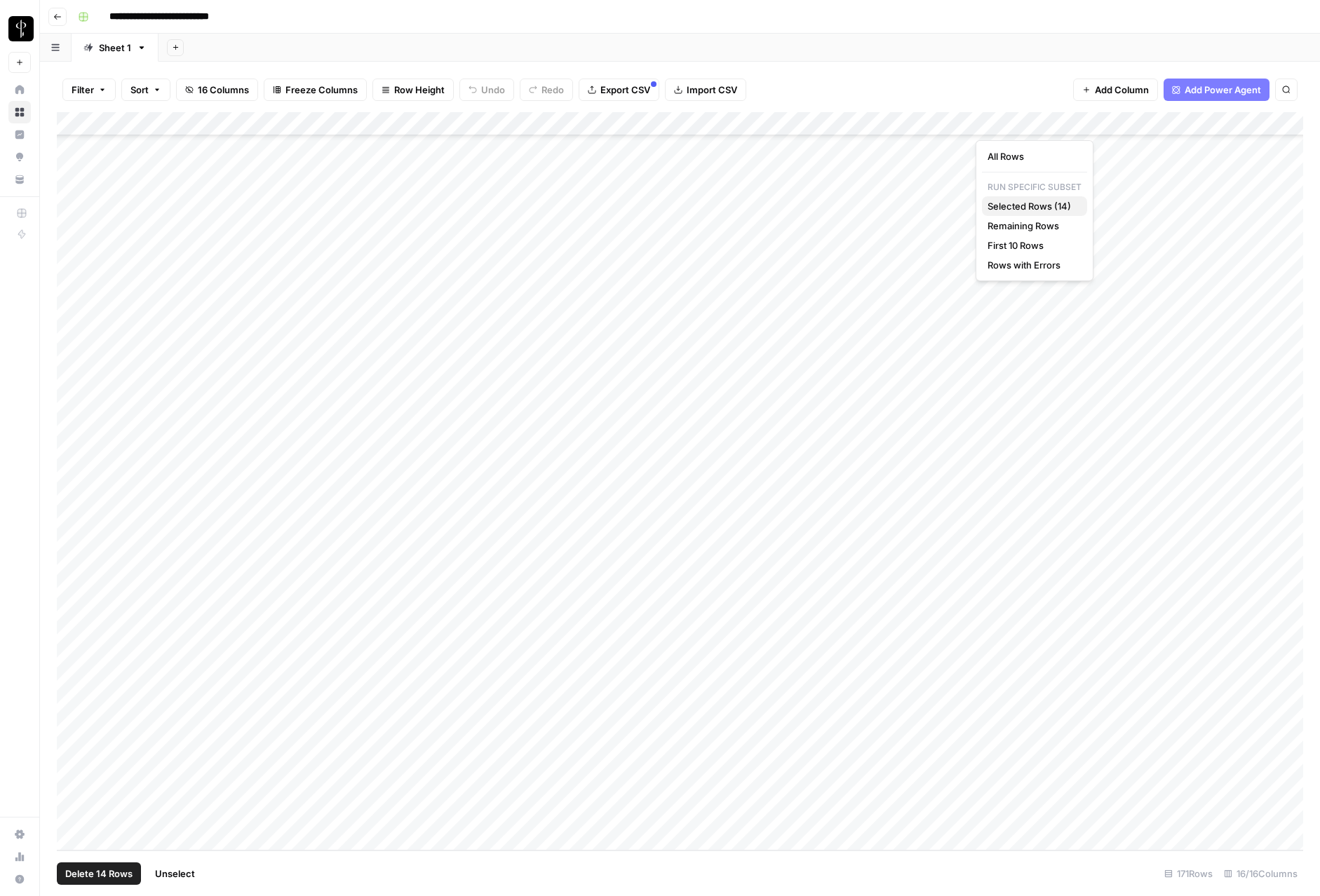
click at [1003, 205] on span "Selected Rows (14)" at bounding box center [1031, 206] width 88 height 14
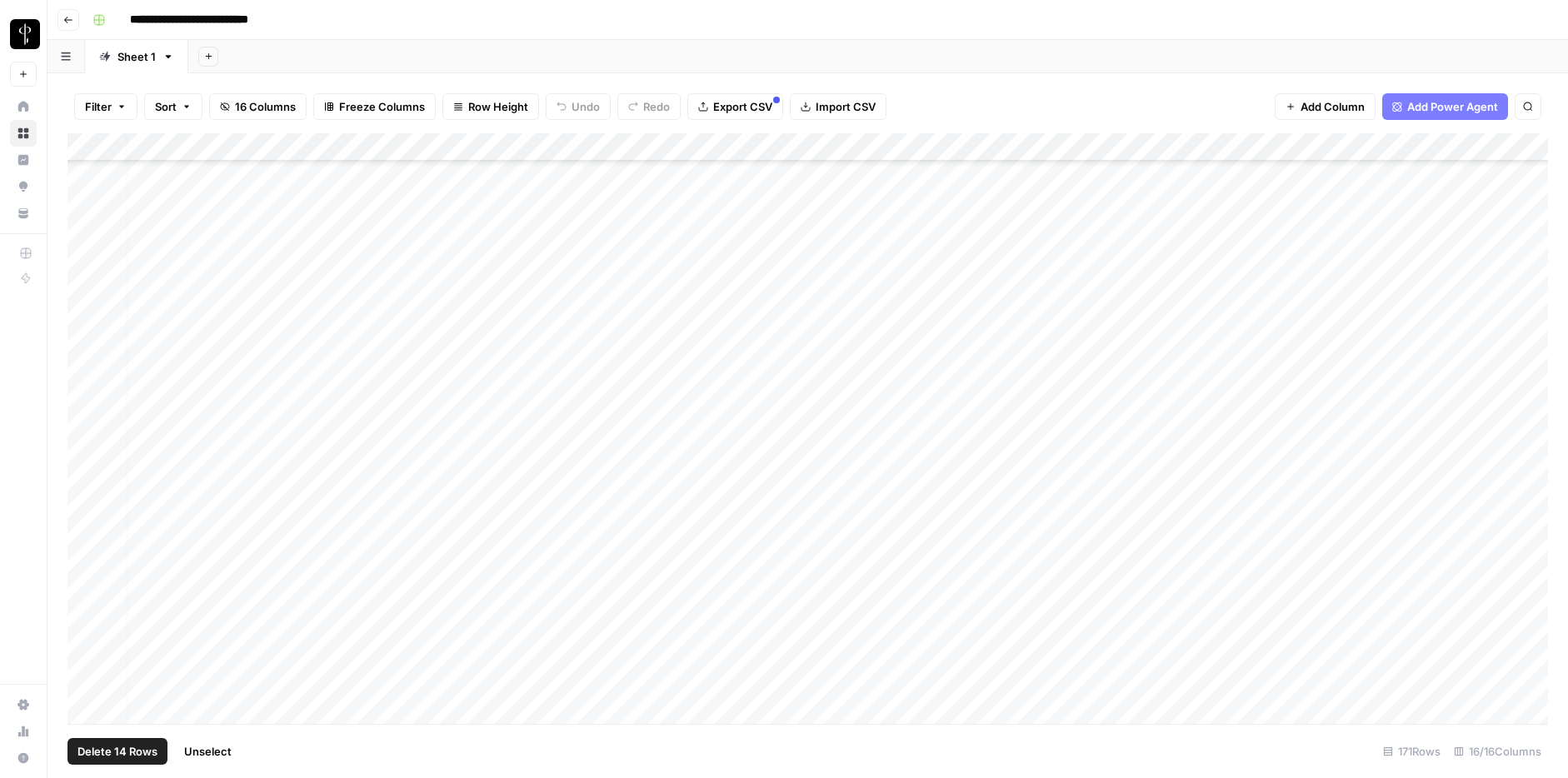
scroll to position [4021, 13]
